Goal: Information Seeking & Learning: Find specific fact

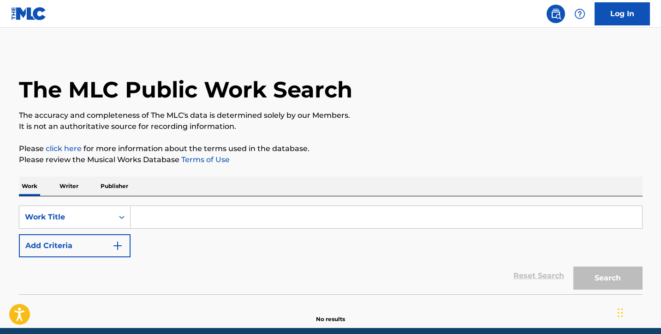
click at [155, 222] on input "Search Form" at bounding box center [387, 217] width 512 height 22
paste input "lies moneybagg yo [PERSON_NAME]"
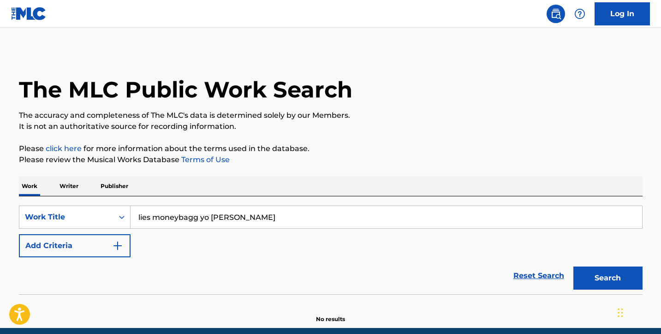
drag, startPoint x: 152, startPoint y: 215, endPoint x: 287, endPoint y: 248, distance: 138.6
click at [287, 248] on div "SearchWithCriteriad9130b9f-791a-45fb-8816-83c19a5949dd Work Title lies moneybag…" at bounding box center [331, 231] width 624 height 52
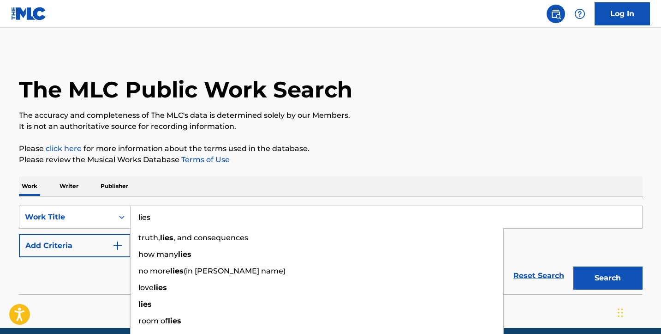
type input "lies"
click at [120, 245] on img "Search Form" at bounding box center [117, 245] width 11 height 11
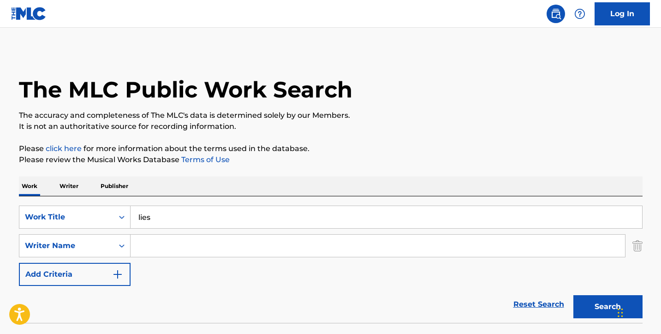
click at [154, 245] on input "Search Form" at bounding box center [378, 245] width 495 height 22
paste input "lies moneybagg yo [PERSON_NAME]"
drag, startPoint x: 211, startPoint y: 245, endPoint x: 107, endPoint y: 246, distance: 104.3
click at [107, 246] on div "SearchWithCriteriafa243ca7-9a23-493c-88f4-8cccf47ede4c Writer Name lies moneyba…" at bounding box center [331, 245] width 624 height 23
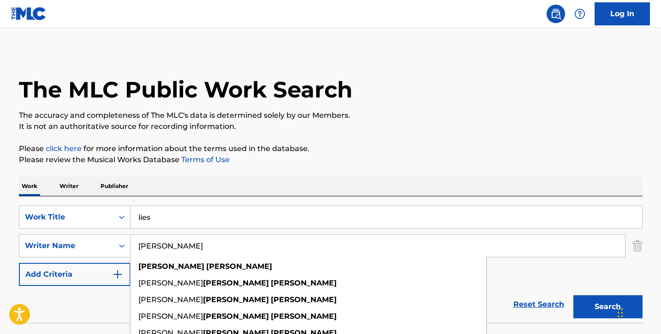
type input "[PERSON_NAME]"
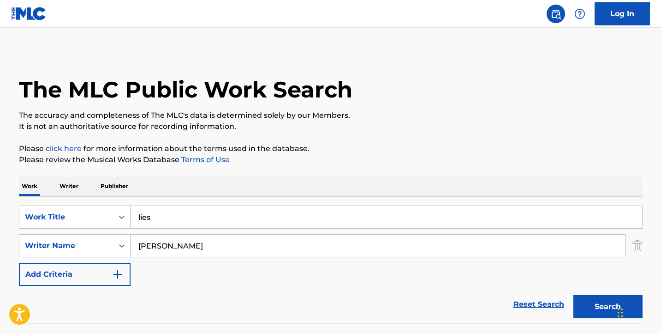
click at [119, 271] on img "Search Form" at bounding box center [117, 274] width 11 height 11
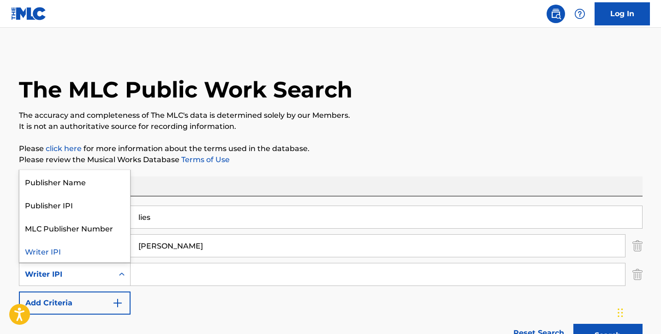
click at [122, 272] on icon "Search Form" at bounding box center [121, 273] width 9 height 9
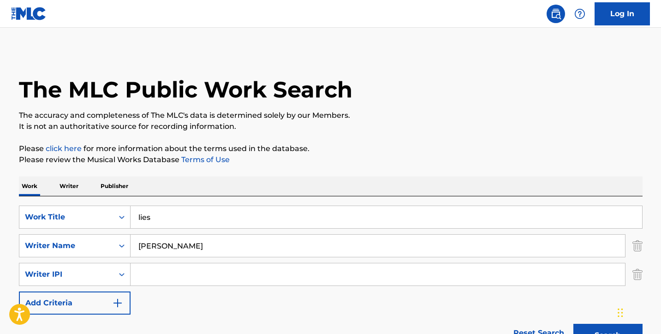
click at [122, 272] on icon "Search Form" at bounding box center [121, 273] width 9 height 9
click at [124, 299] on button "Add Criteria" at bounding box center [75, 302] width 112 height 23
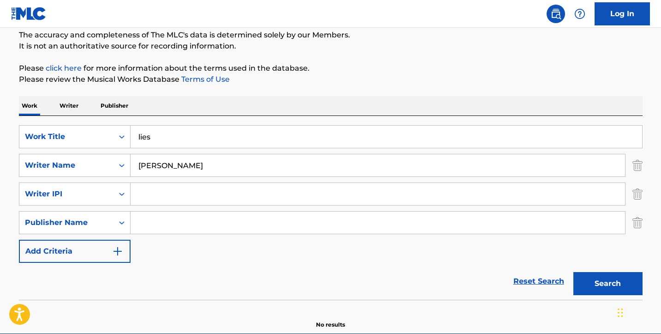
scroll to position [81, 0]
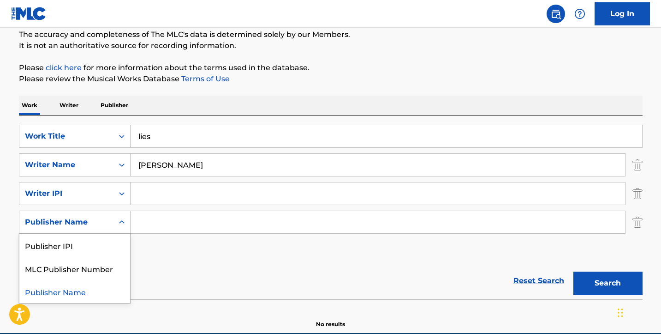
click at [121, 221] on icon "Search Form" at bounding box center [121, 221] width 9 height 9
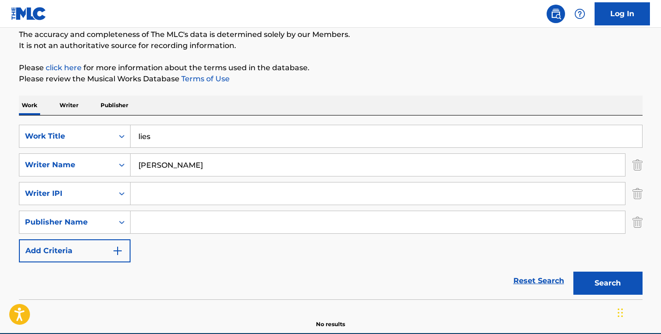
click at [597, 276] on button "Search" at bounding box center [607, 282] width 69 height 23
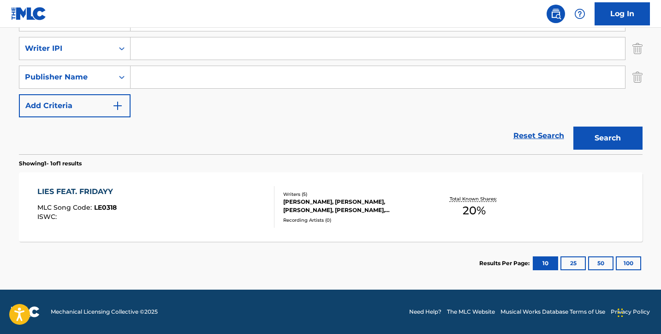
scroll to position [226, 0]
click at [96, 191] on div "LIES FEAT. FRIDAYY" at bounding box center [77, 191] width 80 height 11
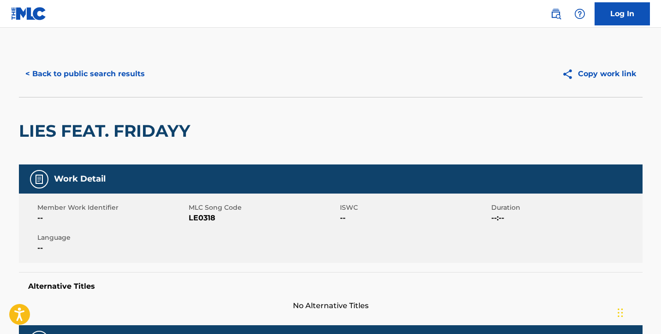
click at [572, 75] on img at bounding box center [570, 74] width 16 height 12
